Goal: Find contact information: Find contact information

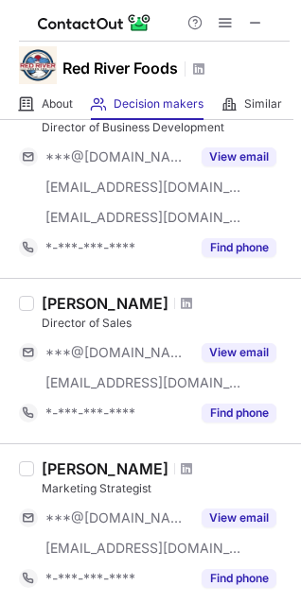
scroll to position [389, 0]
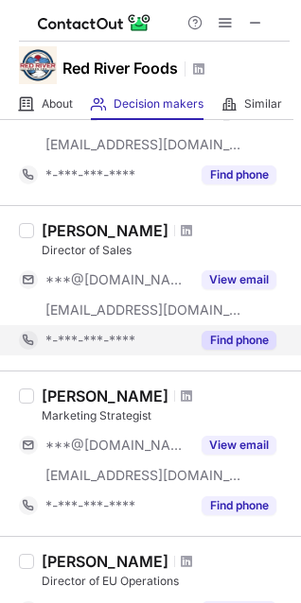
click at [218, 331] on button "Find phone" at bounding box center [238, 340] width 75 height 19
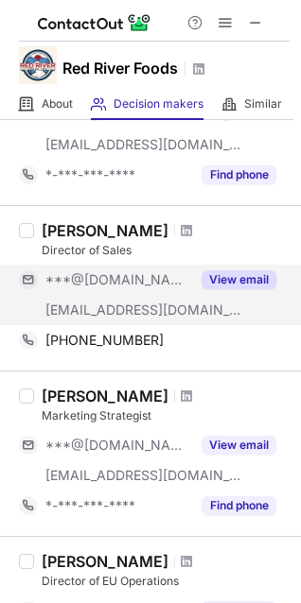
click at [225, 274] on button "View email" at bounding box center [238, 280] width 75 height 19
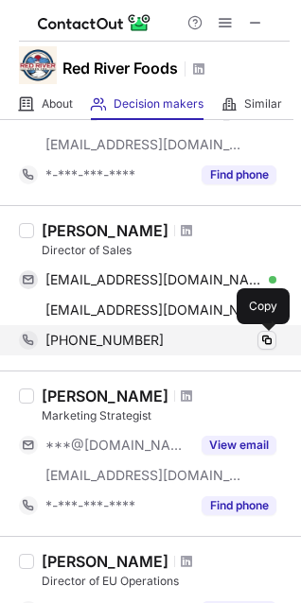
click at [268, 337] on span at bounding box center [266, 340] width 15 height 15
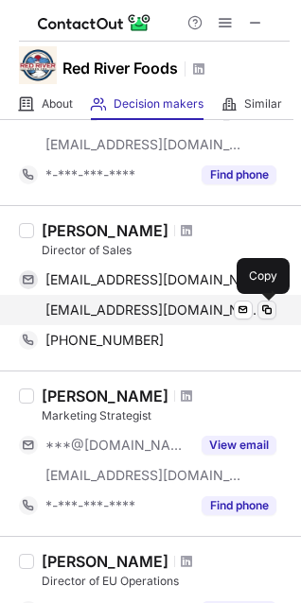
click at [268, 308] on span at bounding box center [266, 310] width 15 height 15
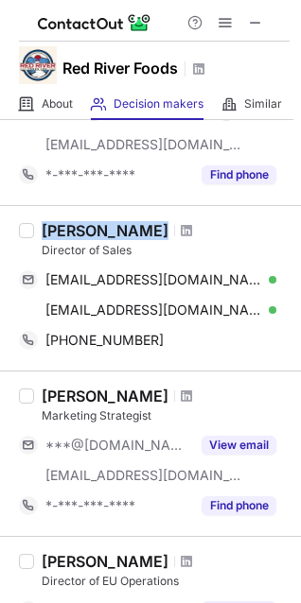
drag, startPoint x: 43, startPoint y: 225, endPoint x: 154, endPoint y: 220, distance: 111.7
click at [163, 223] on div "Kelly Wotring" at bounding box center [166, 230] width 248 height 19
copy div "[PERSON_NAME]"
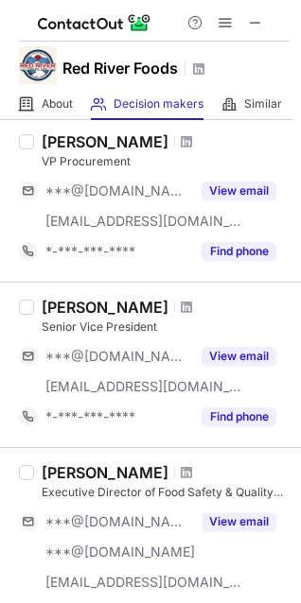
scroll to position [1275, 0]
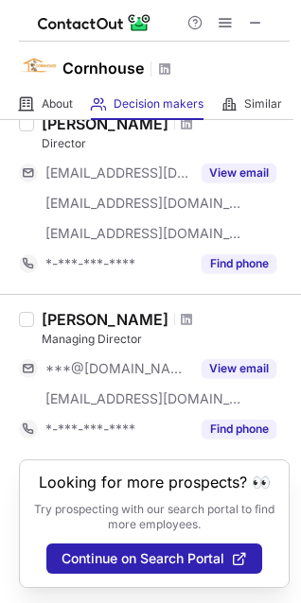
scroll to position [450, 0]
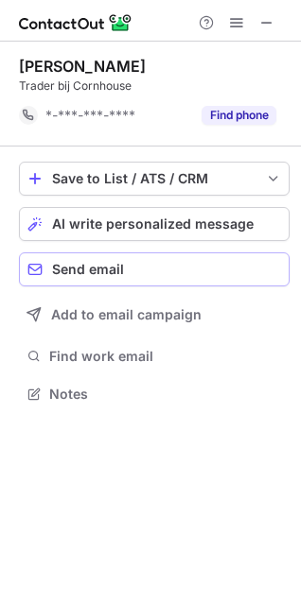
scroll to position [380, 301]
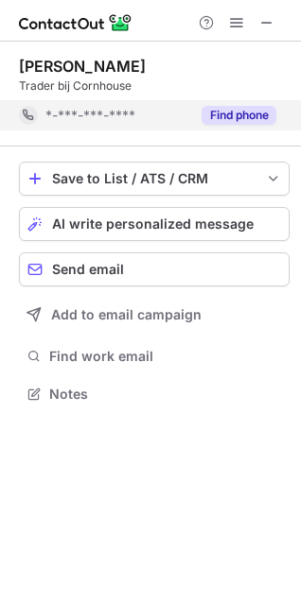
click at [234, 116] on button "Find phone" at bounding box center [238, 115] width 75 height 19
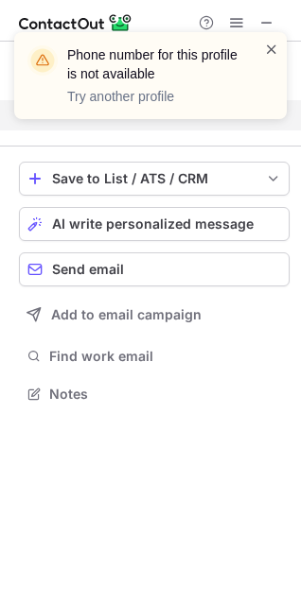
click at [270, 45] on span at bounding box center [271, 49] width 15 height 19
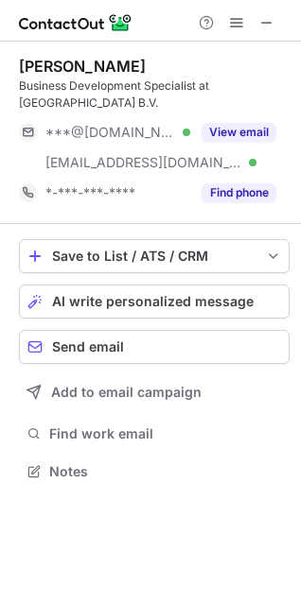
scroll to position [458, 301]
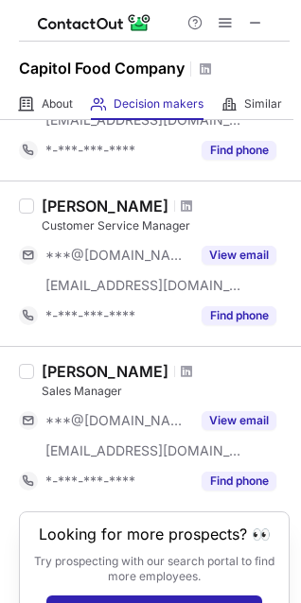
scroll to position [1217, 0]
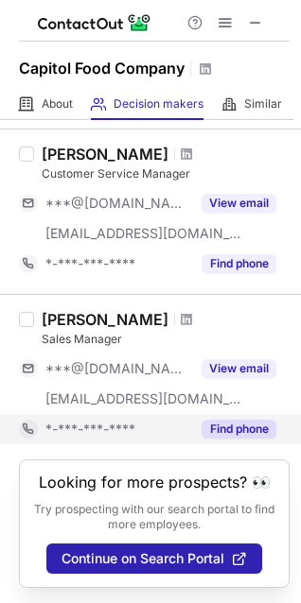
click at [232, 420] on button "Find phone" at bounding box center [238, 429] width 75 height 19
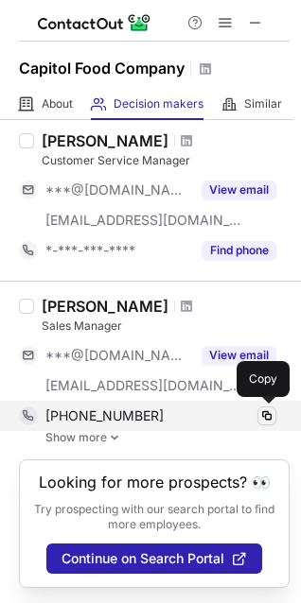
click at [267, 411] on span at bounding box center [266, 416] width 15 height 15
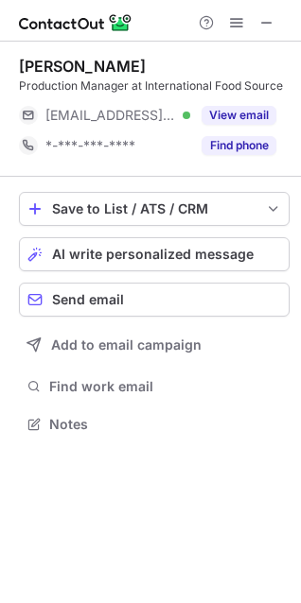
scroll to position [9, 9]
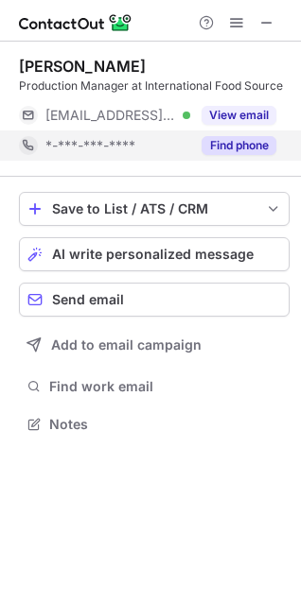
click at [255, 146] on button "Find phone" at bounding box center [238, 145] width 75 height 19
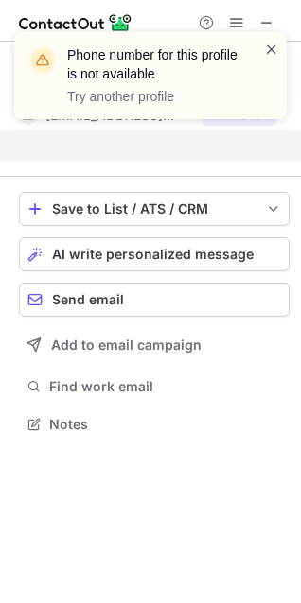
click at [272, 50] on span at bounding box center [271, 49] width 15 height 19
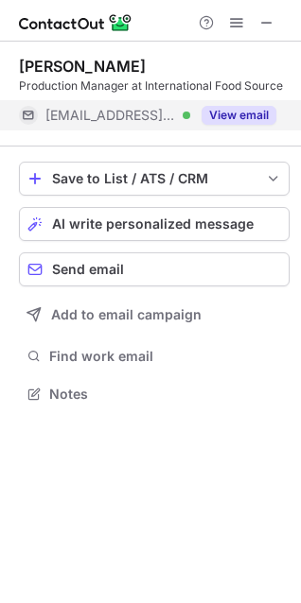
click at [228, 113] on button "View email" at bounding box center [238, 115] width 75 height 19
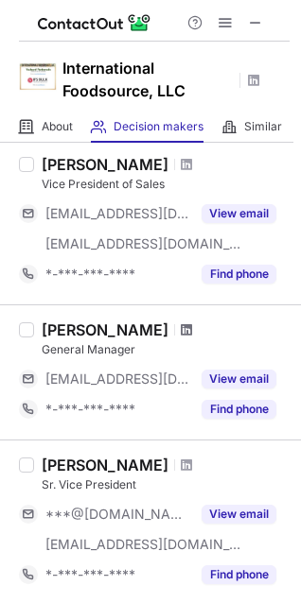
scroll to position [79, 0]
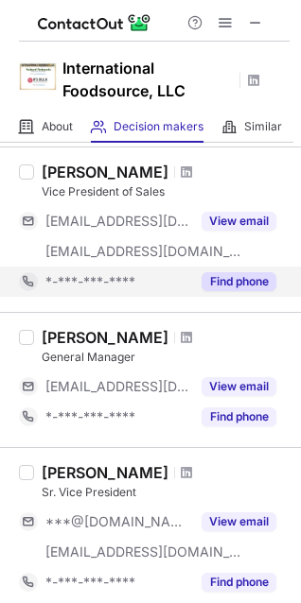
click at [211, 275] on button "Find phone" at bounding box center [238, 281] width 75 height 19
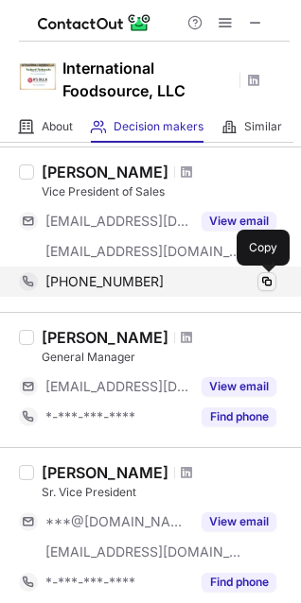
click at [268, 278] on span at bounding box center [266, 281] width 15 height 15
click at [264, 276] on span at bounding box center [266, 281] width 15 height 15
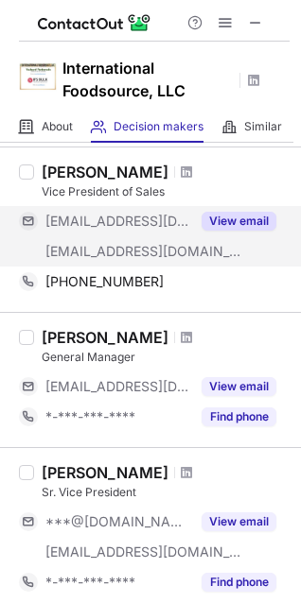
click at [253, 221] on button "View email" at bounding box center [238, 221] width 75 height 19
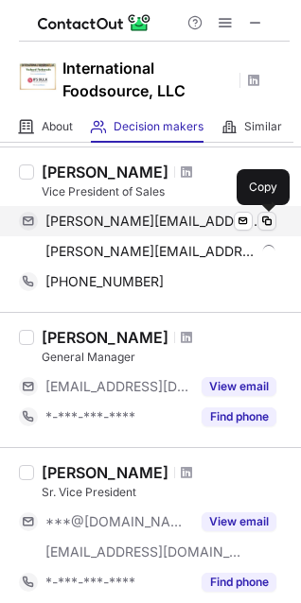
click at [271, 222] on span at bounding box center [266, 221] width 15 height 15
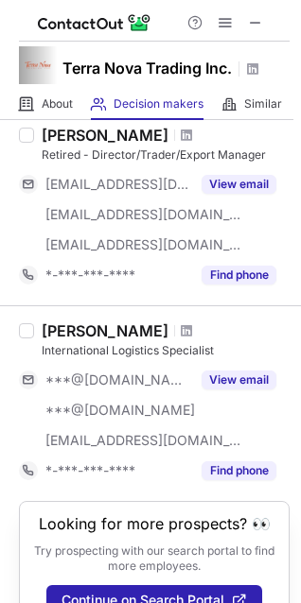
scroll to position [503, 0]
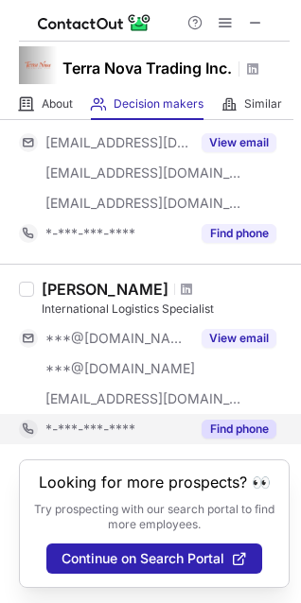
click at [206, 420] on button "Find phone" at bounding box center [238, 429] width 75 height 19
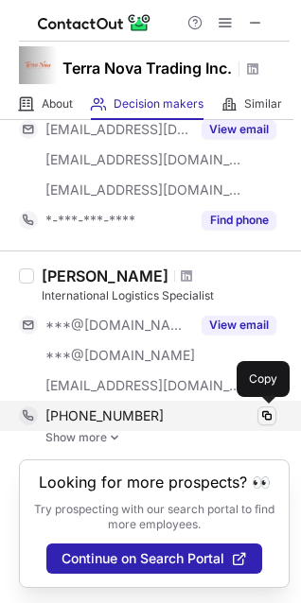
click at [271, 409] on span at bounding box center [266, 416] width 15 height 15
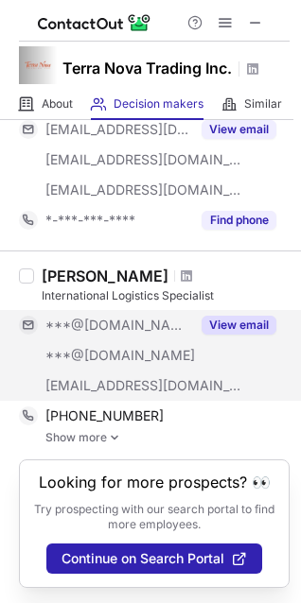
click at [246, 322] on button "View email" at bounding box center [238, 325] width 75 height 19
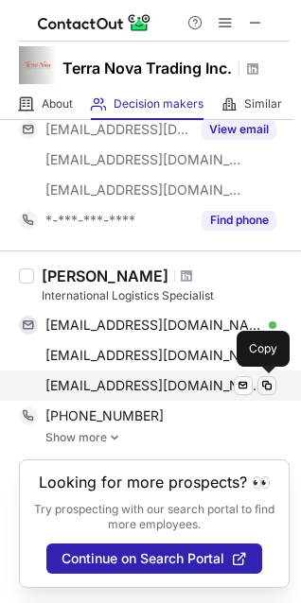
click at [268, 383] on span at bounding box center [266, 385] width 15 height 15
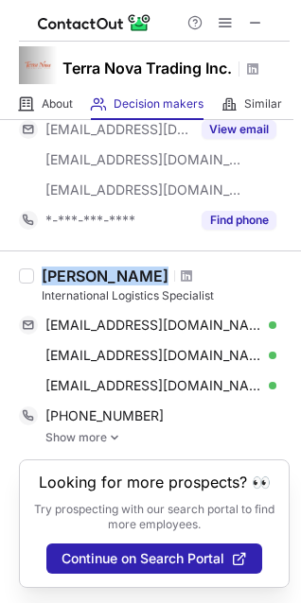
drag, startPoint x: 41, startPoint y: 274, endPoint x: 181, endPoint y: 274, distance: 140.0
click at [182, 273] on div "Tiffany Blackburn" at bounding box center [166, 276] width 248 height 19
click at [181, 274] on div at bounding box center [187, 276] width 26 height 11
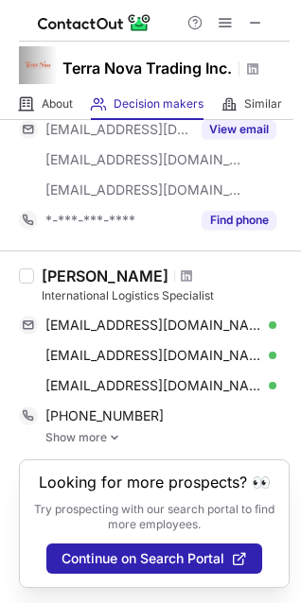
drag, startPoint x: 41, startPoint y: 266, endPoint x: 167, endPoint y: 269, distance: 126.8
click at [167, 269] on div "Tiffany Blackburn International Logistics Specialist tiffergore@yahoo.com Verif…" at bounding box center [161, 356] width 255 height 178
copy div "Tiffany Blackburn"
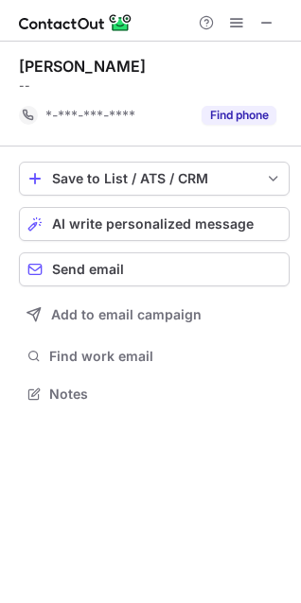
scroll to position [380, 301]
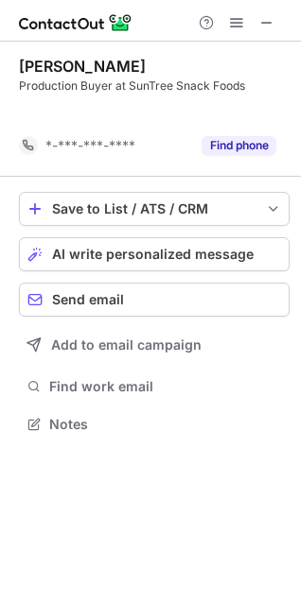
scroll to position [380, 301]
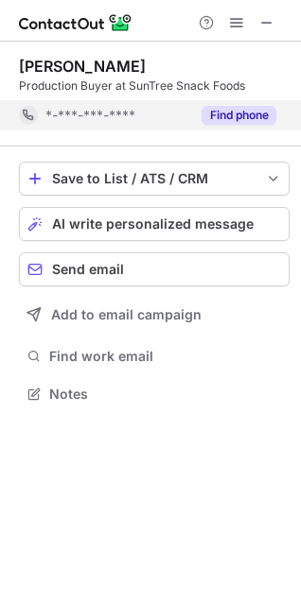
click at [230, 115] on button "Find phone" at bounding box center [238, 115] width 75 height 19
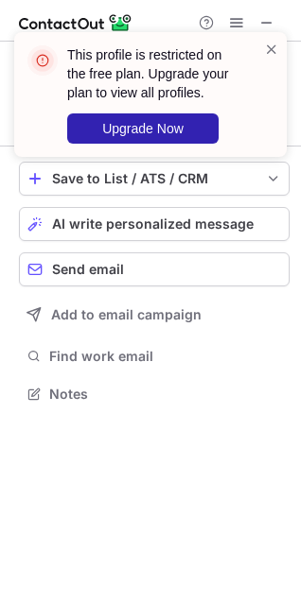
click at [271, 37] on div "This profile is restricted on the free plan. Upgrade your plan to view all prof…" at bounding box center [150, 94] width 272 height 125
click at [268, 44] on span at bounding box center [271, 49] width 15 height 19
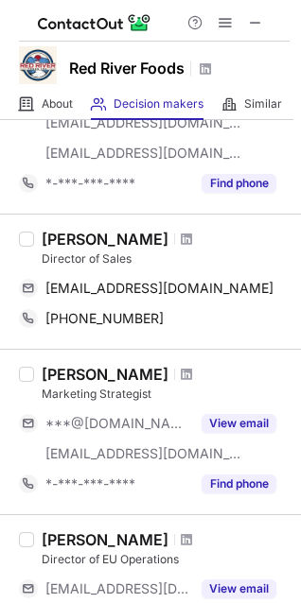
scroll to position [395, 0]
